Goal: Transaction & Acquisition: Purchase product/service

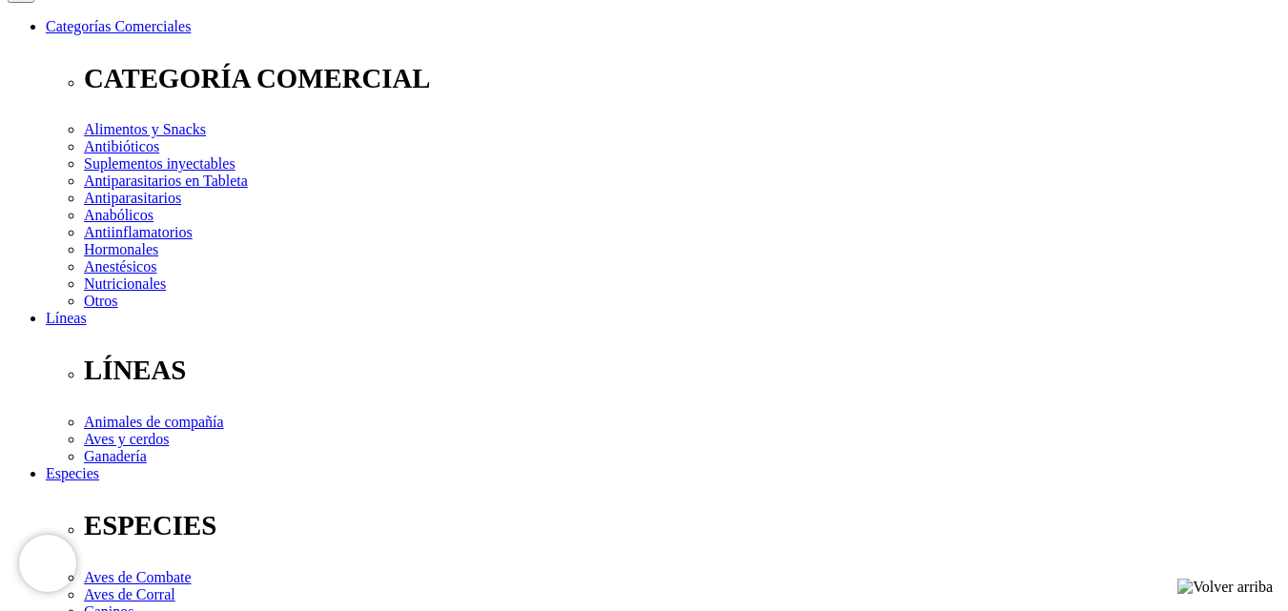
scroll to position [330, 0]
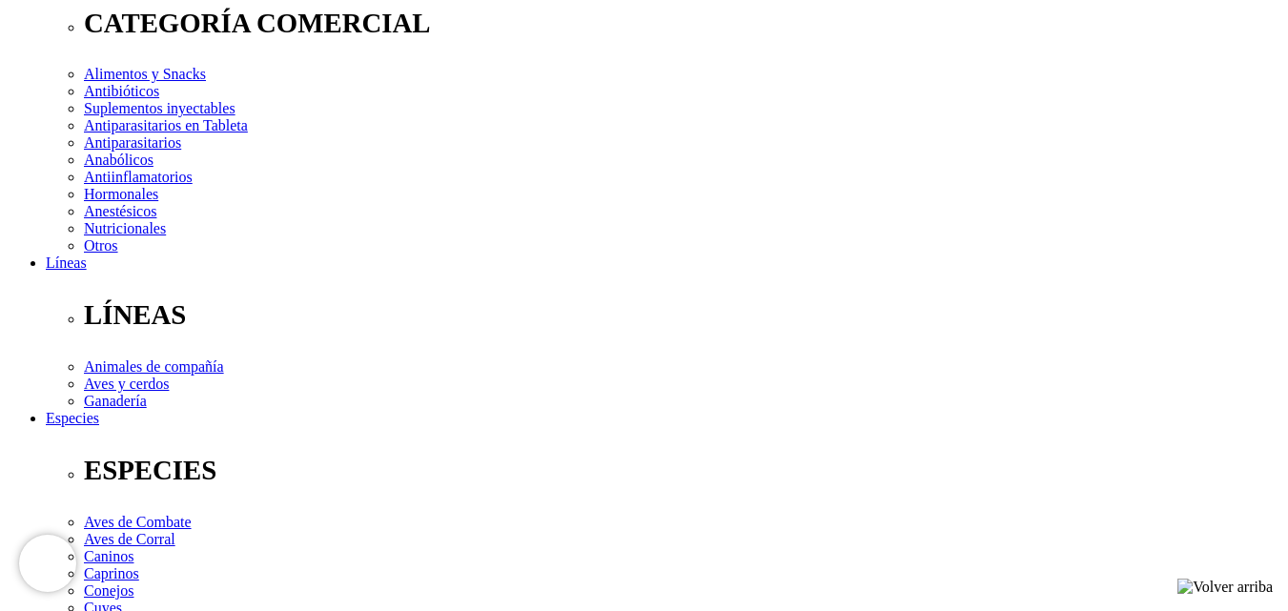
select select "26"
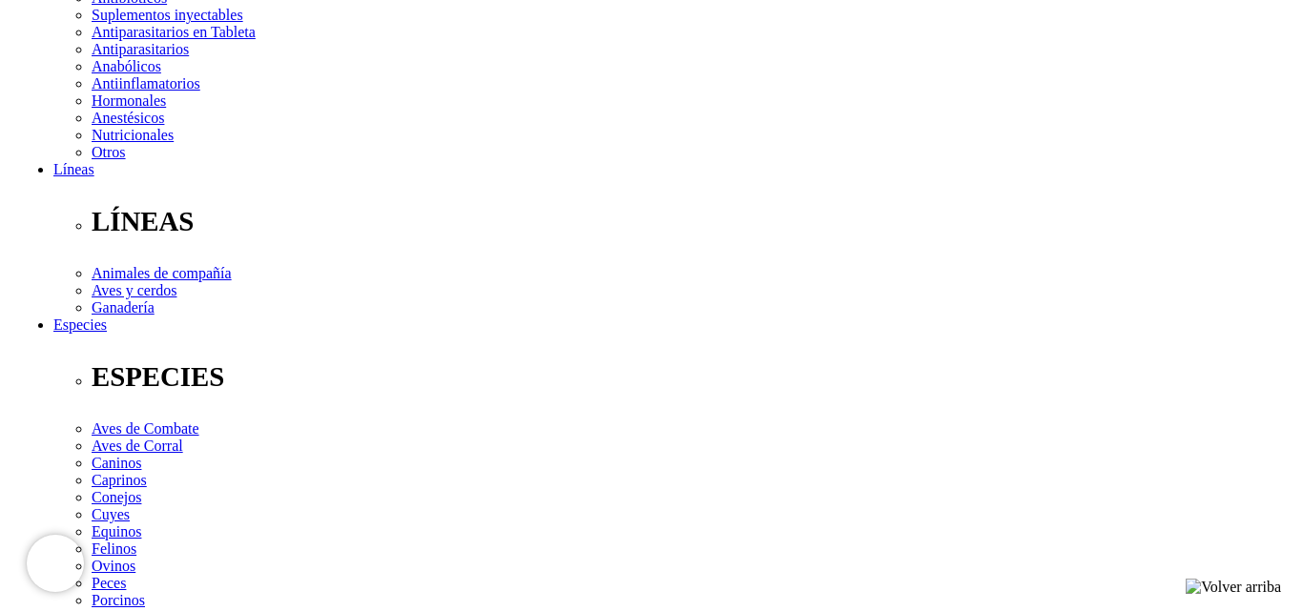
scroll to position [437, 0]
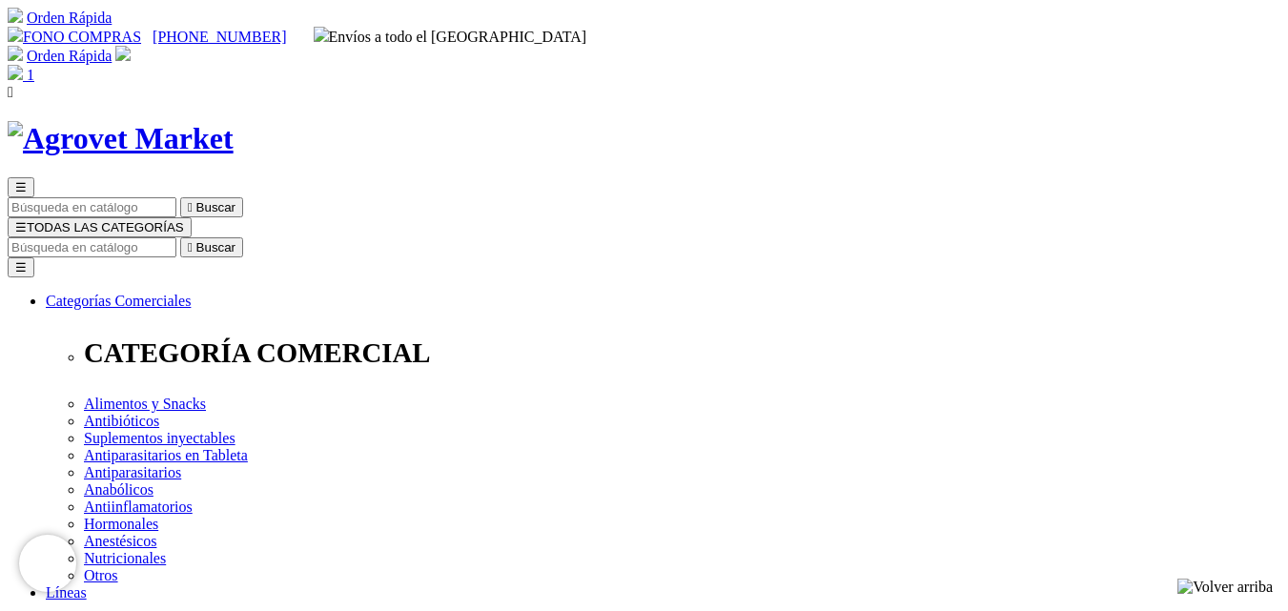
drag, startPoint x: 1026, startPoint y: 348, endPoint x: 606, endPoint y: 498, distance: 446.4
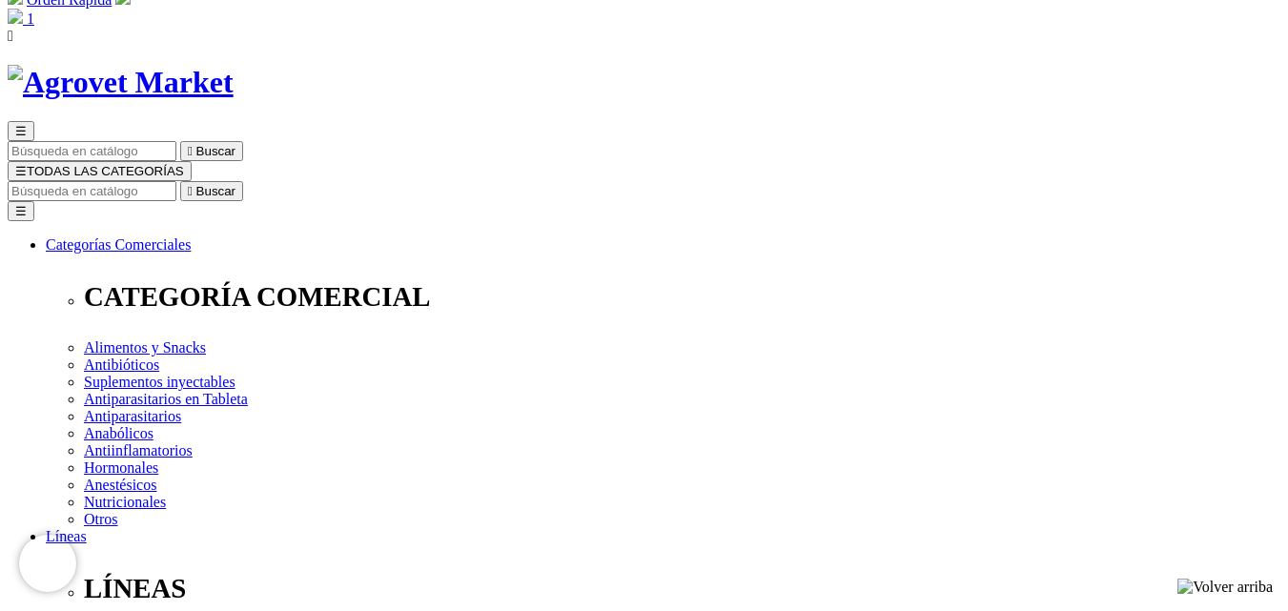
scroll to position [42, 0]
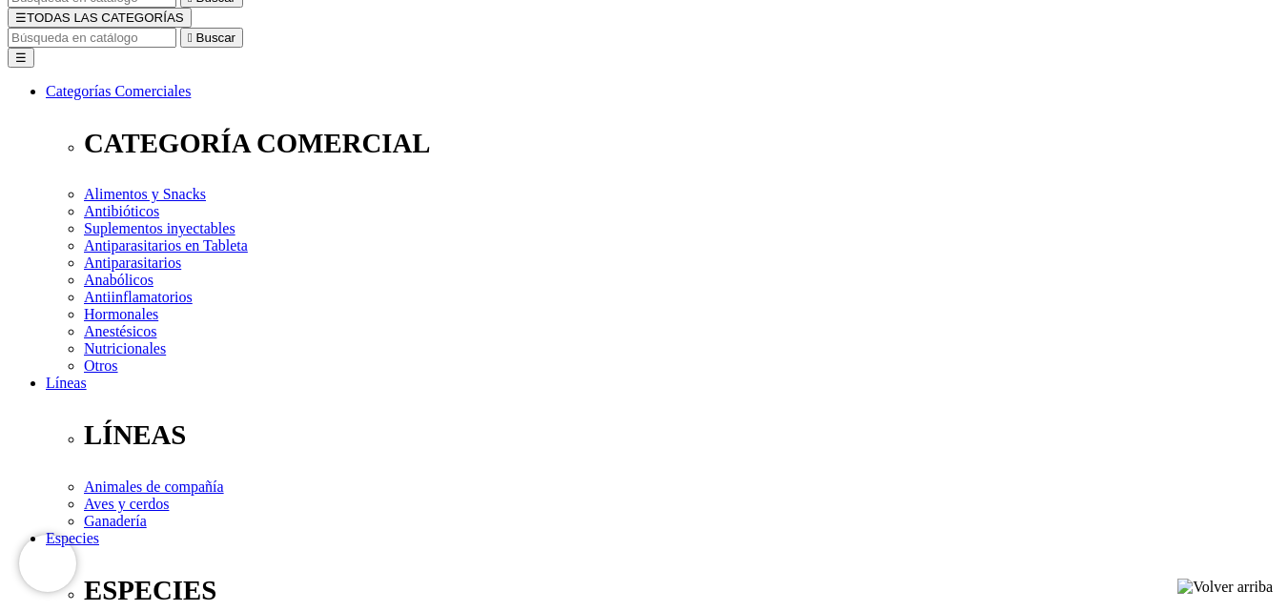
scroll to position [272, 0]
